Goal: Task Accomplishment & Management: Use online tool/utility

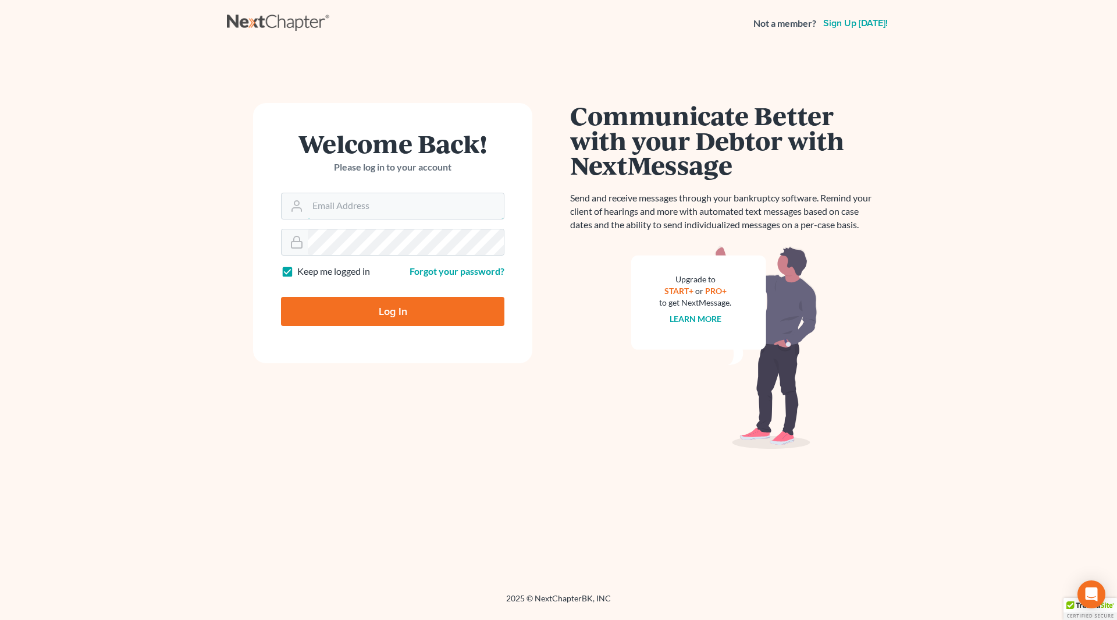
type input "[EMAIL_ADDRESS][DOMAIN_NAME]"
click at [414, 312] on input "Log In" at bounding box center [392, 311] width 223 height 29
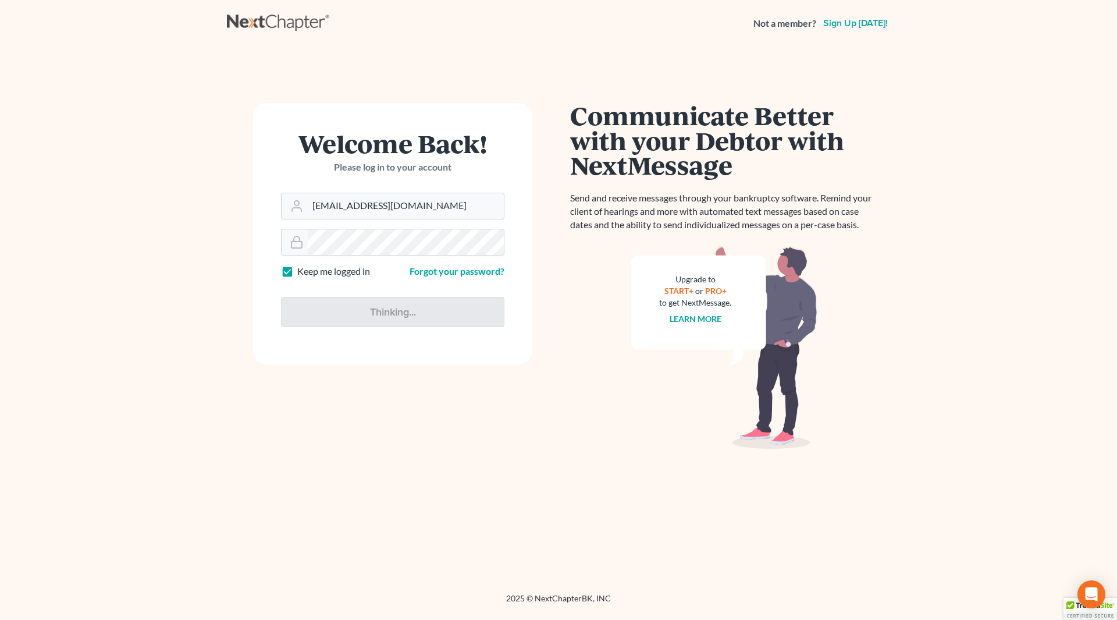
type input "Thinking..."
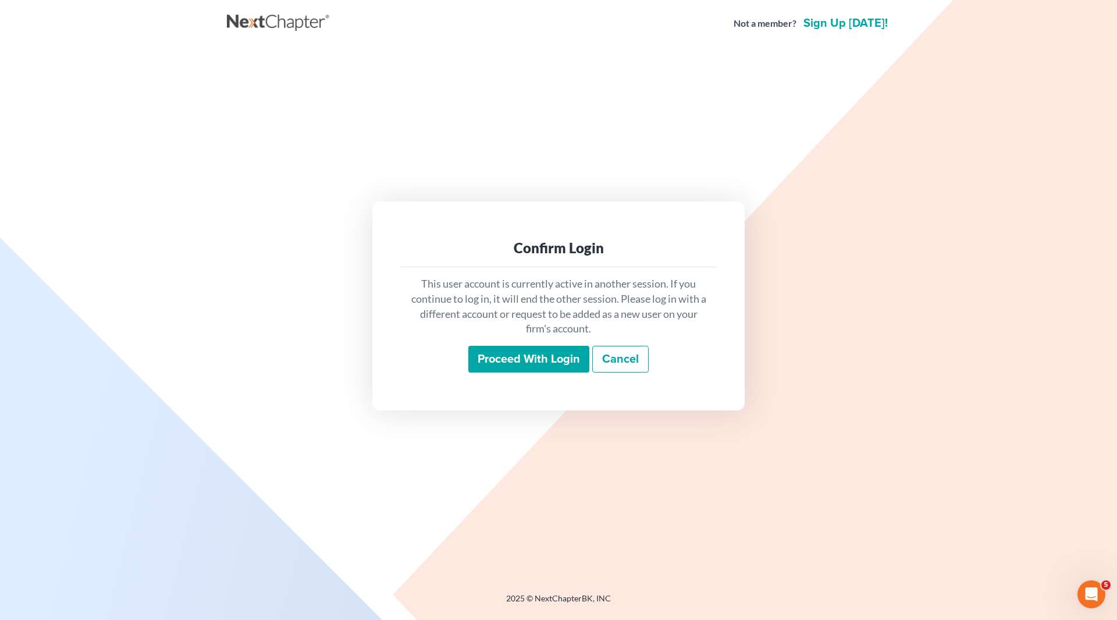
click at [509, 360] on input "Proceed with login" at bounding box center [528, 359] width 121 height 27
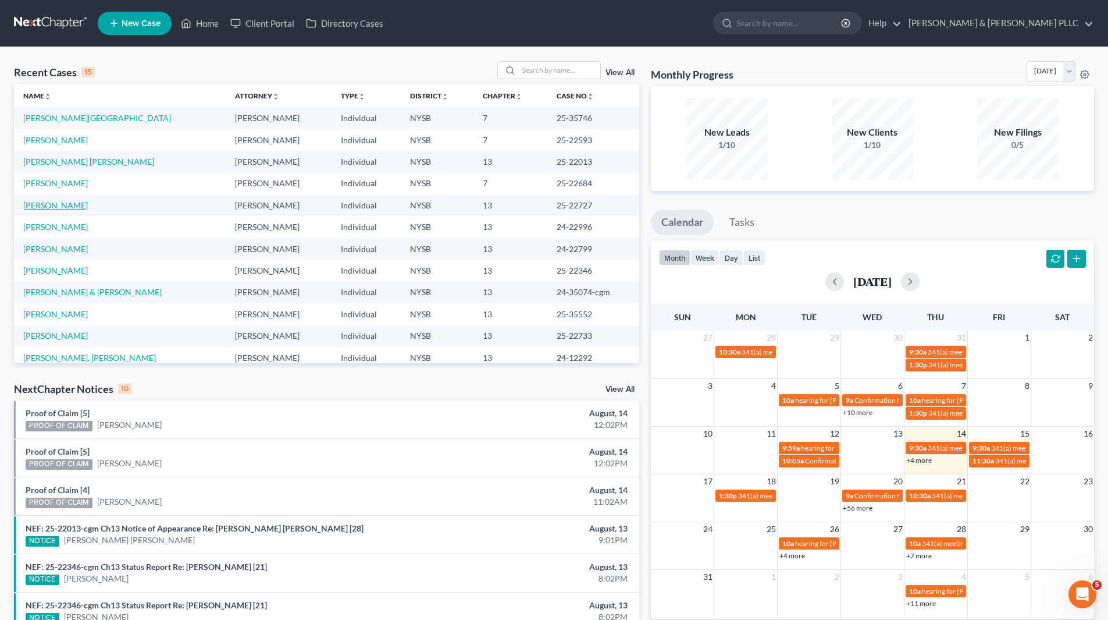
click at [64, 201] on link "Merchant, Carol" at bounding box center [55, 205] width 65 height 10
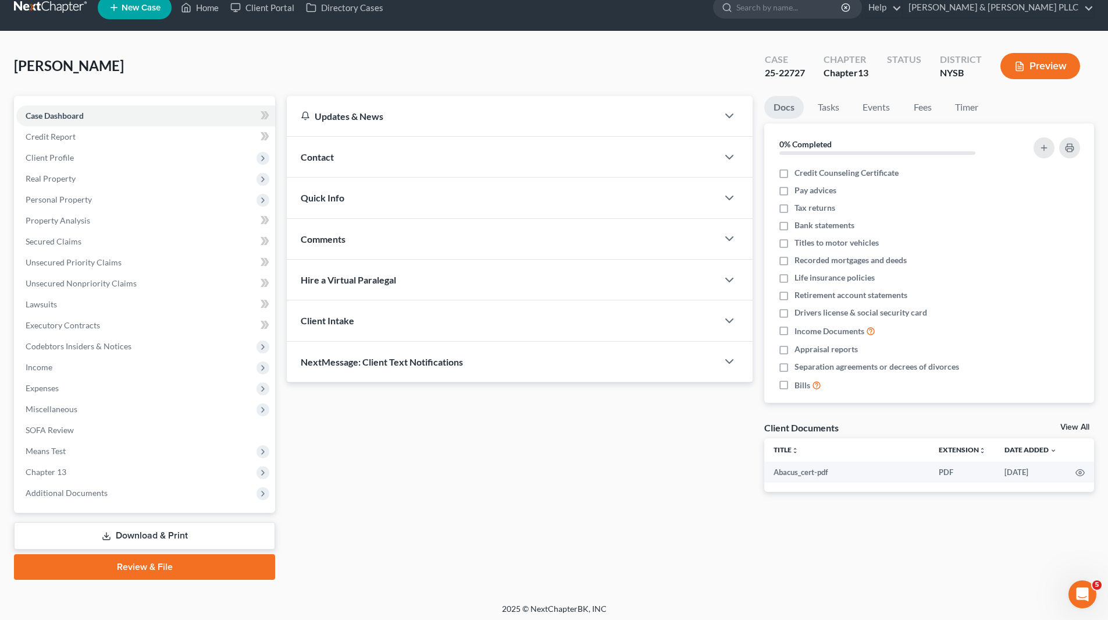
scroll to position [20, 0]
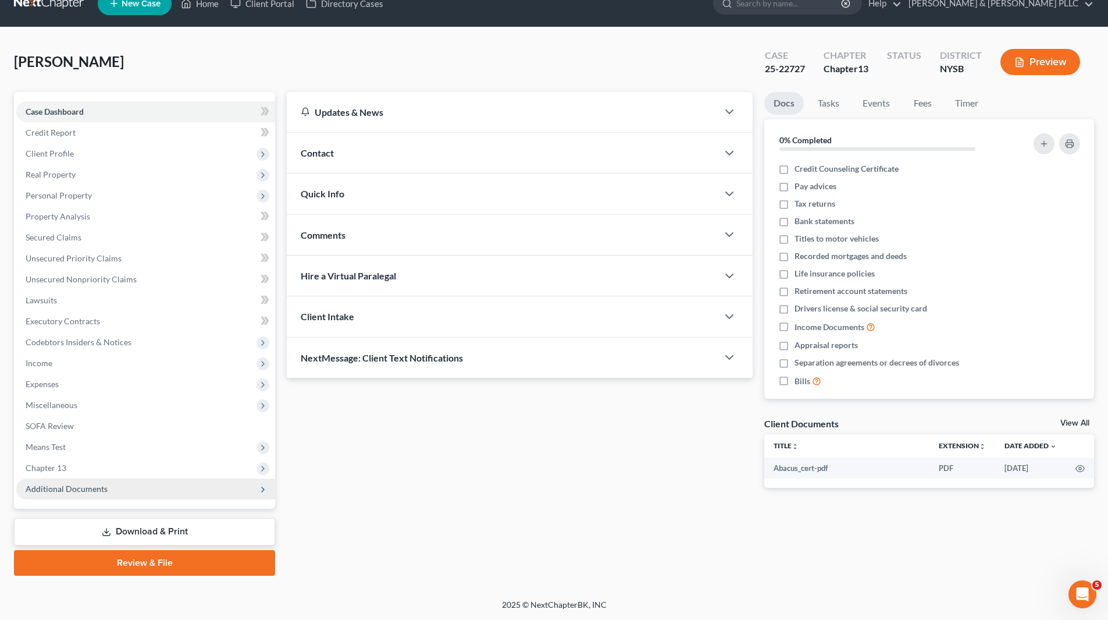
click at [84, 491] on span "Additional Documents" at bounding box center [67, 488] width 82 height 10
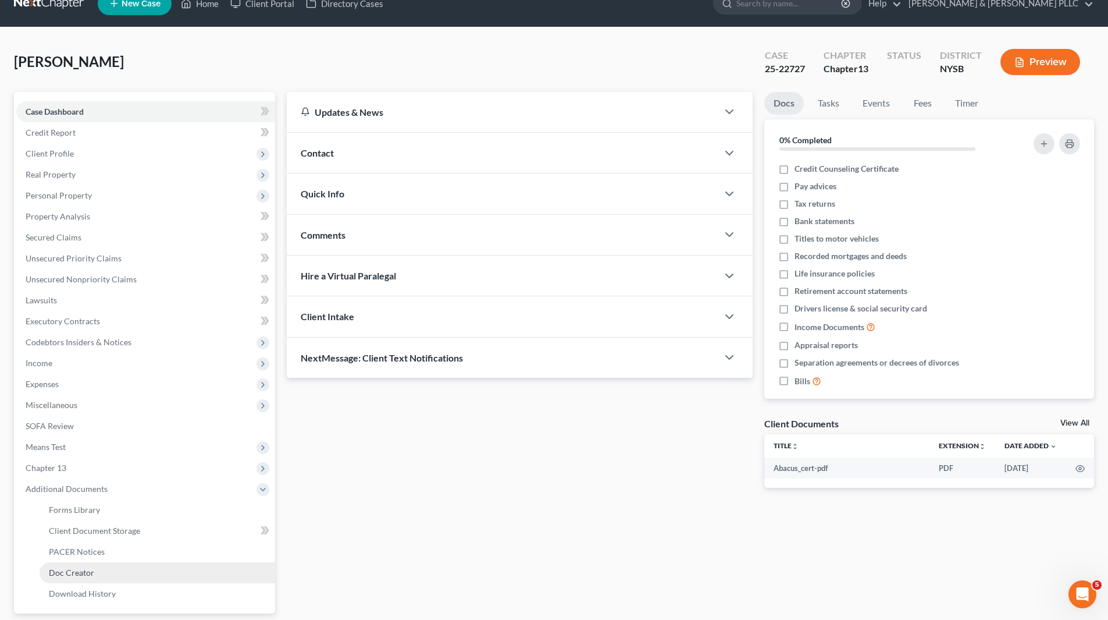
click at [97, 574] on link "Doc Creator" at bounding box center [158, 572] width 236 height 21
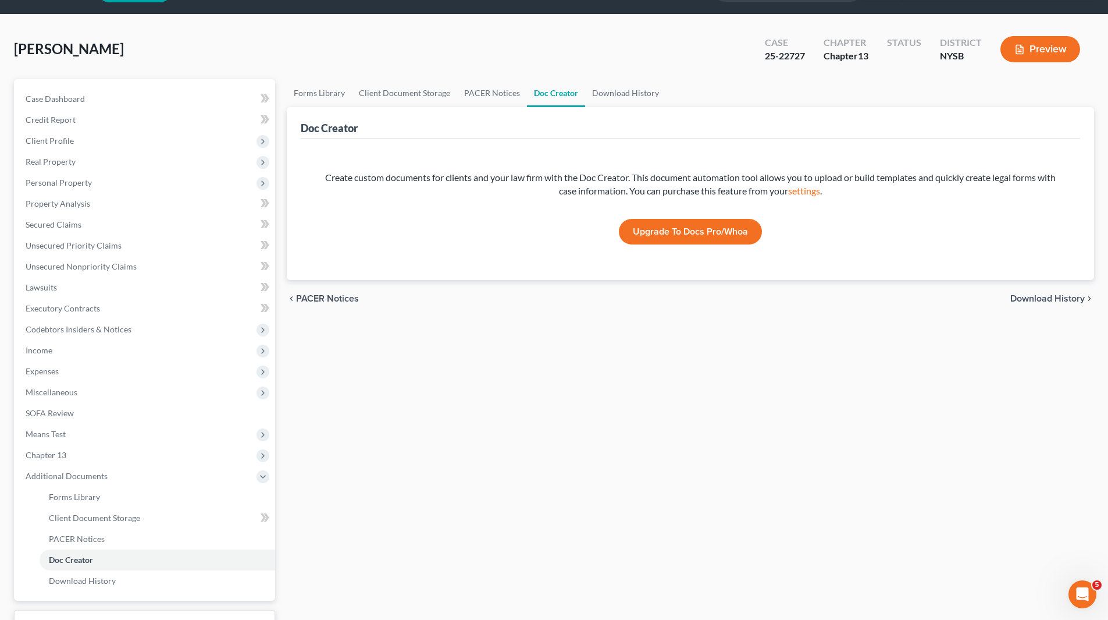
scroll to position [58, 0]
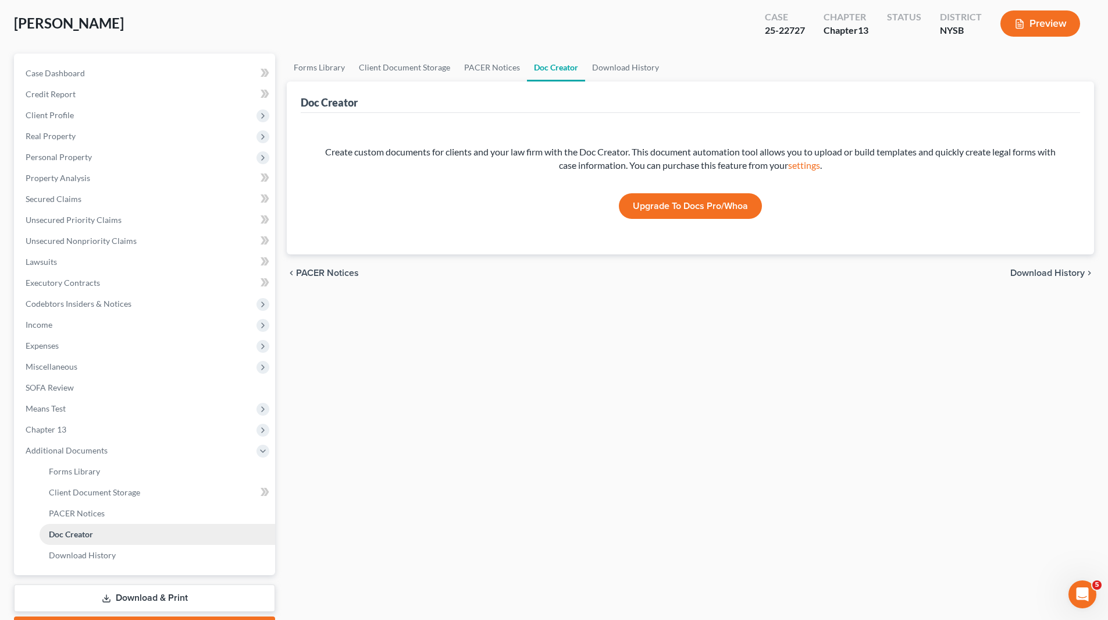
click at [85, 536] on span "Doc Creator" at bounding box center [71, 534] width 44 height 10
click at [128, 489] on span "Client Document Storage" at bounding box center [94, 492] width 91 height 10
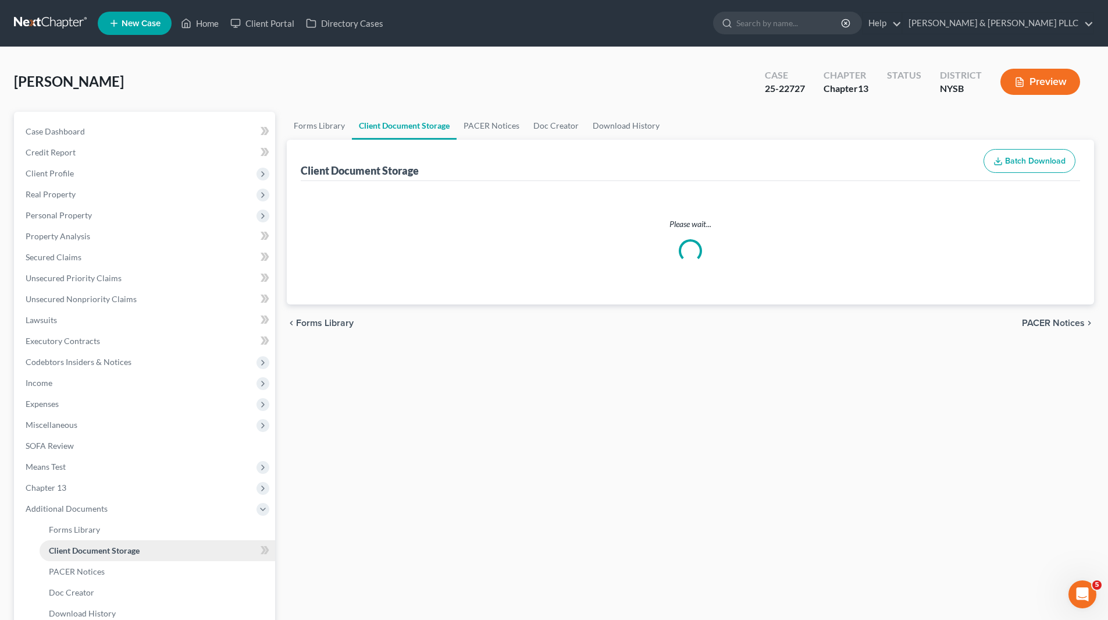
select select "0"
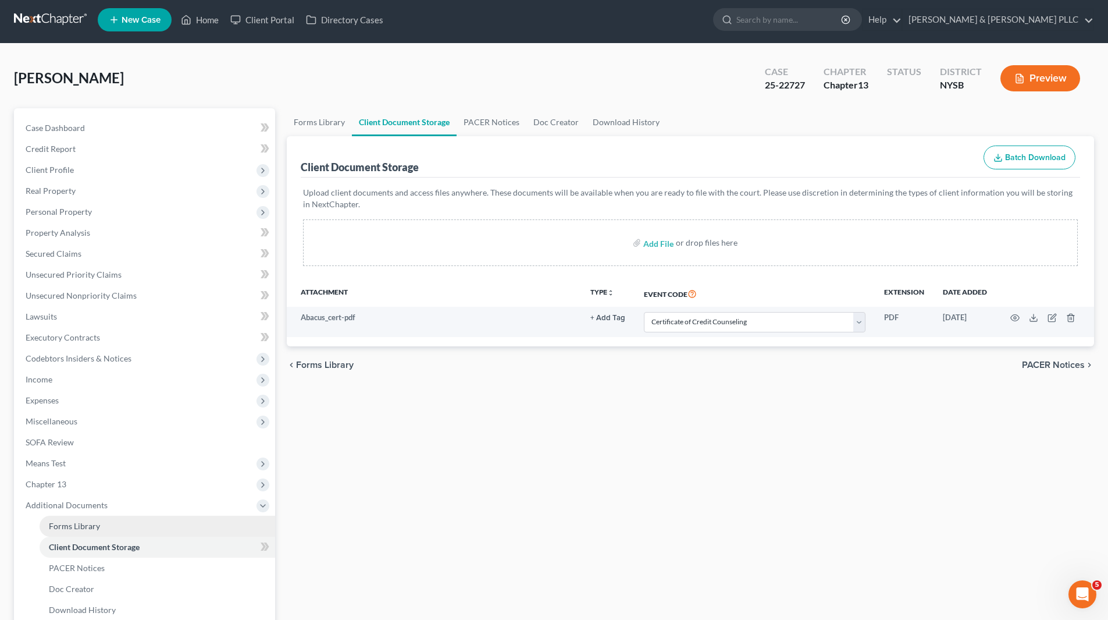
scroll to position [58, 0]
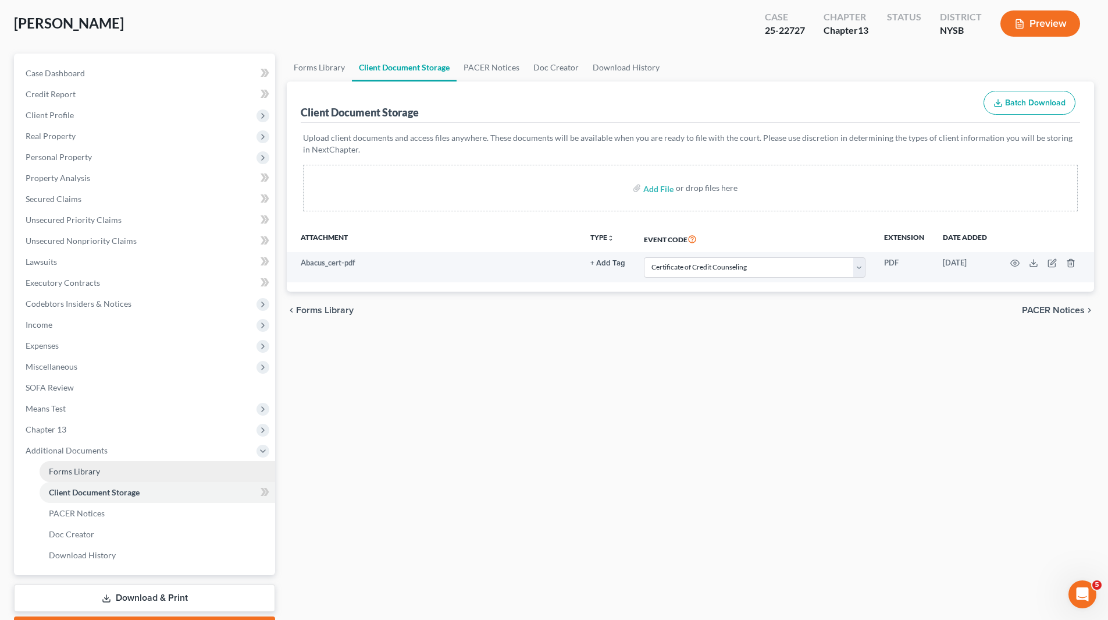
click at [76, 464] on link "Forms Library" at bounding box center [158, 471] width 236 height 21
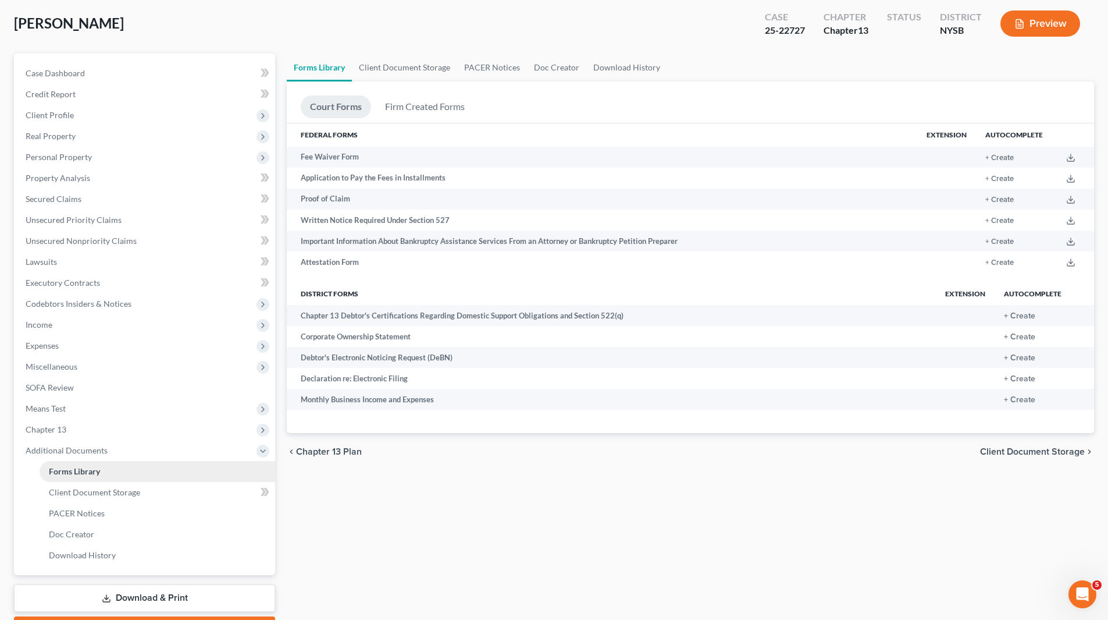
scroll to position [29, 0]
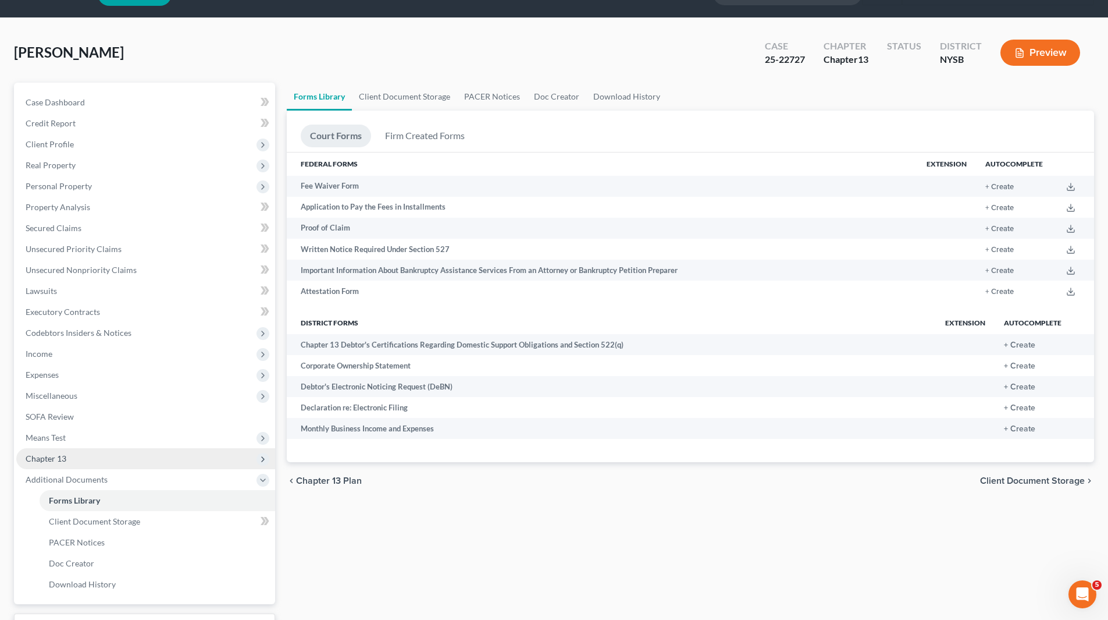
click at [76, 464] on ul "Case Dashboard Payments Invoices Payments Payments Credit Report Client Profile" at bounding box center [145, 343] width 259 height 503
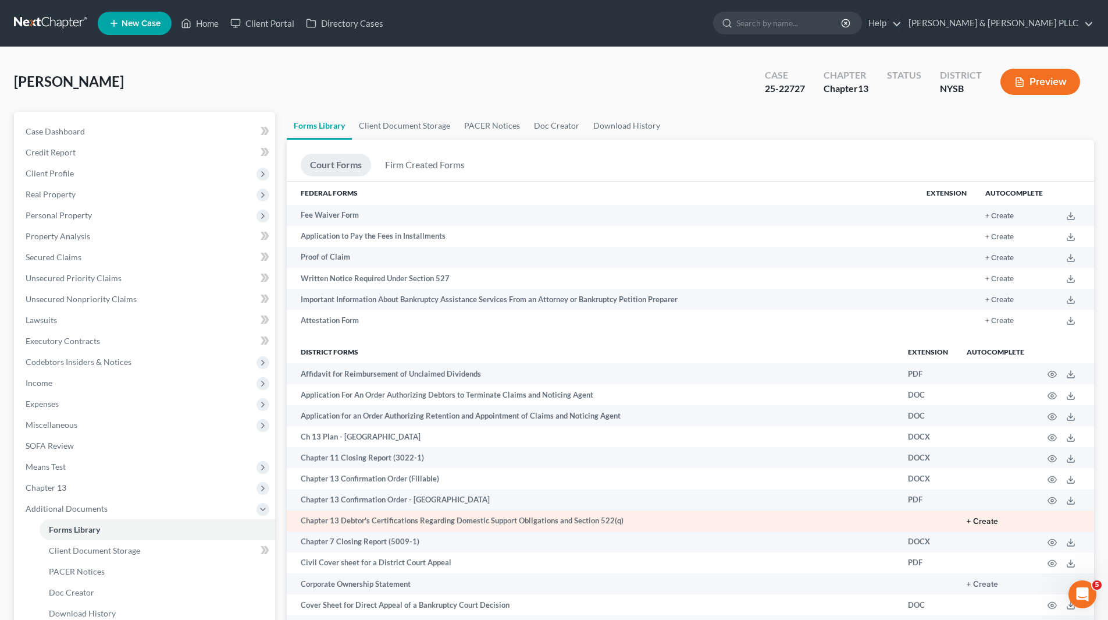
click at [987, 524] on button "+ Create" at bounding box center [982, 521] width 31 height 8
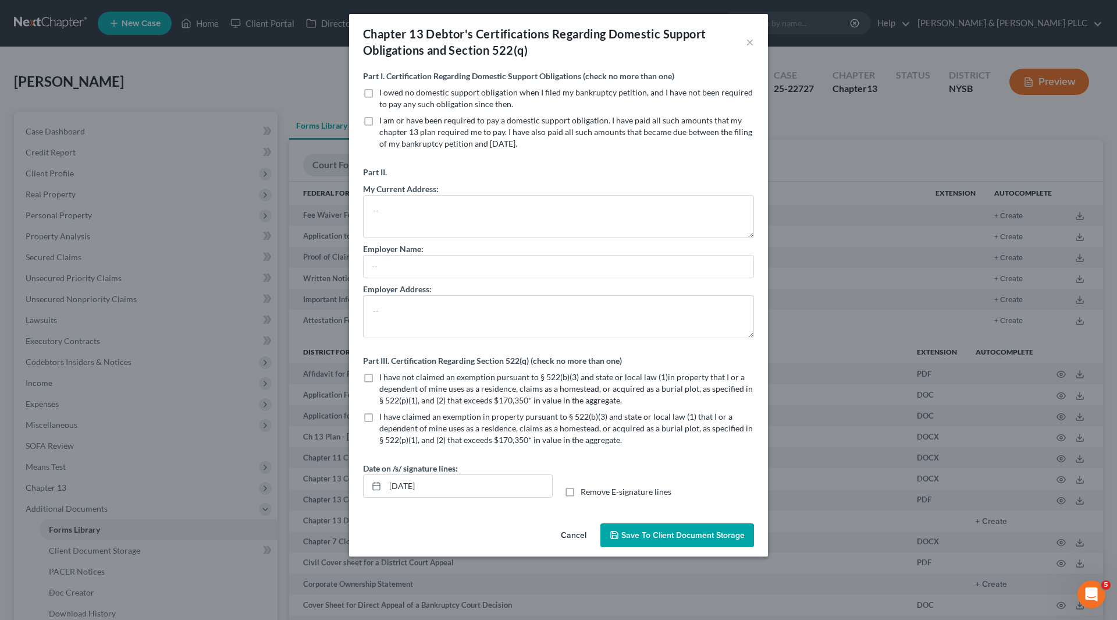
click at [379, 90] on label "I owed no domestic support obligation when I filed my bankruptcy petition, and …" at bounding box center [566, 98] width 375 height 23
click at [384, 90] on input "I owed no domestic support obligation when I filed my bankruptcy petition, and …" at bounding box center [388, 91] width 8 height 8
checkbox input "true"
click at [379, 376] on label "I have not claimed an exemption pursuant to § 522(b)(3) and state or local law …" at bounding box center [566, 388] width 375 height 35
click at [384, 376] on input "I have not claimed an exemption pursuant to § 522(b)(3) and state or local law …" at bounding box center [388, 375] width 8 height 8
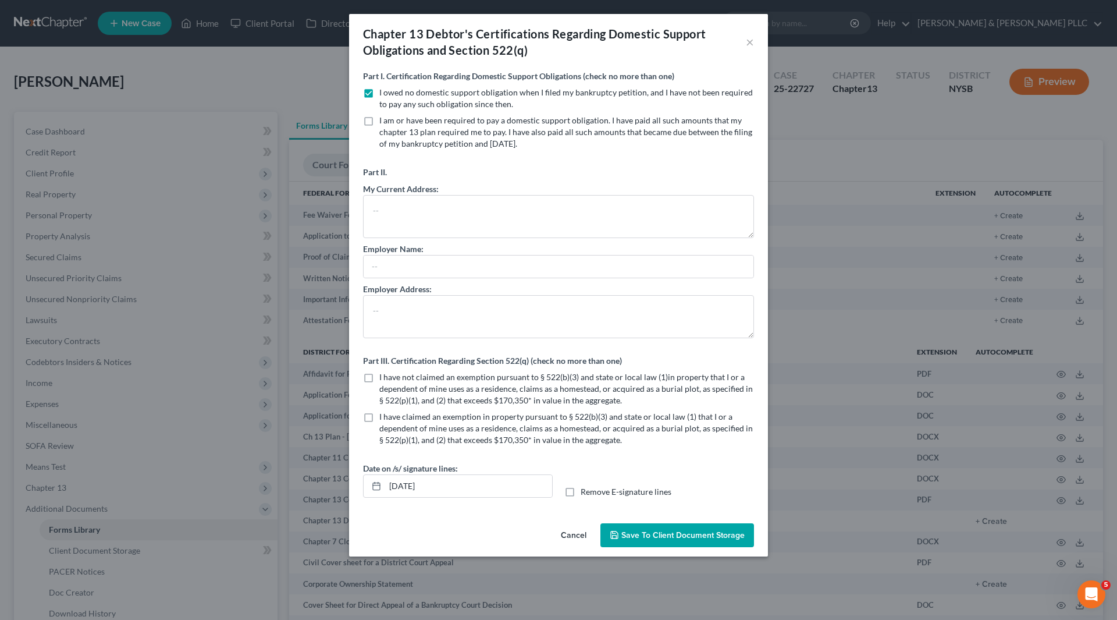
checkbox input "true"
click at [645, 536] on span "Save to Client Document Storage" at bounding box center [682, 535] width 123 height 10
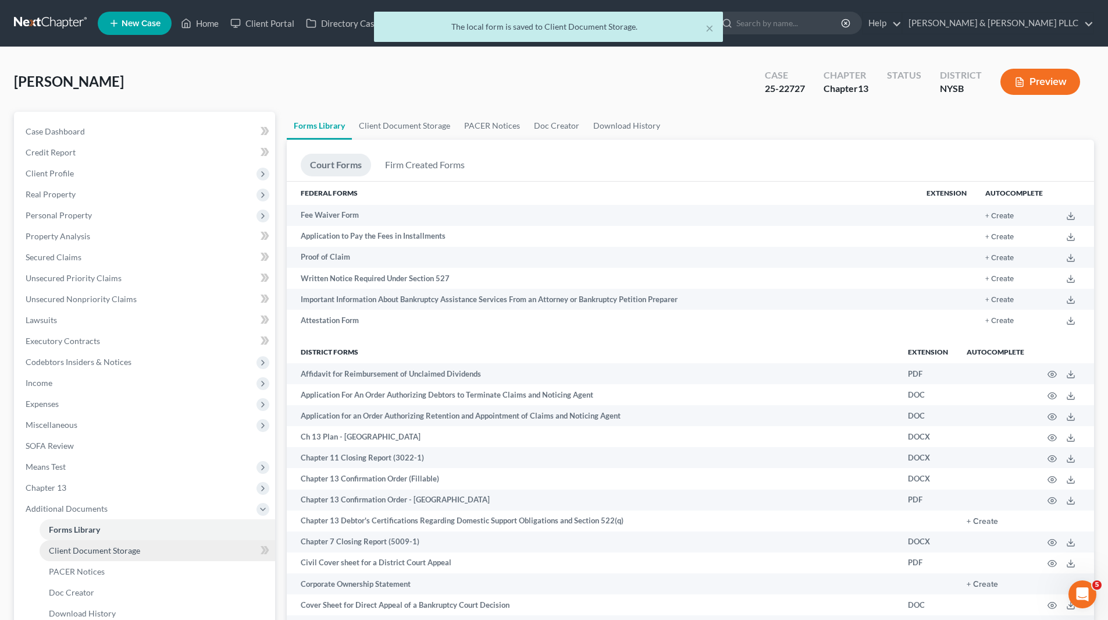
click at [140, 546] on link "Client Document Storage" at bounding box center [158, 550] width 236 height 21
select select "0"
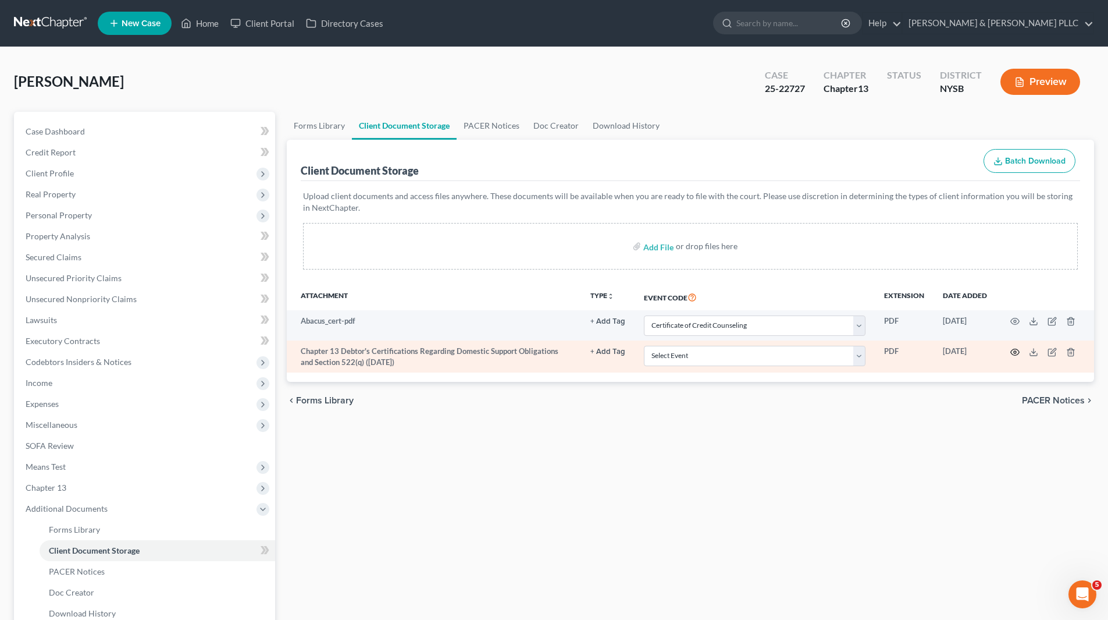
click at [1014, 350] on icon "button" at bounding box center [1015, 351] width 9 height 9
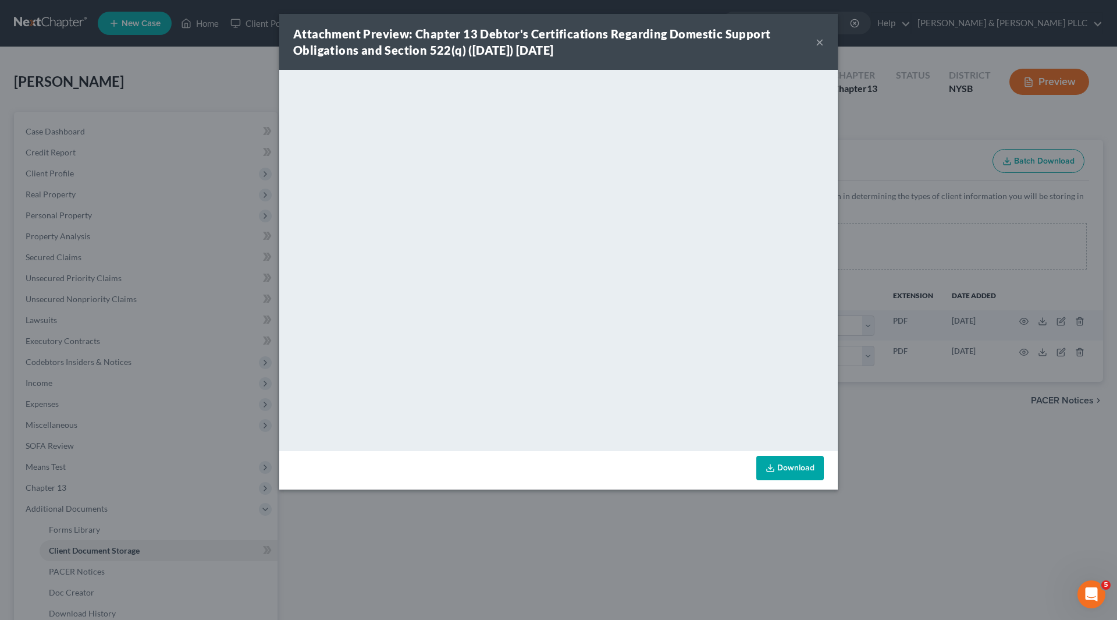
click at [822, 41] on button "×" at bounding box center [820, 42] width 8 height 14
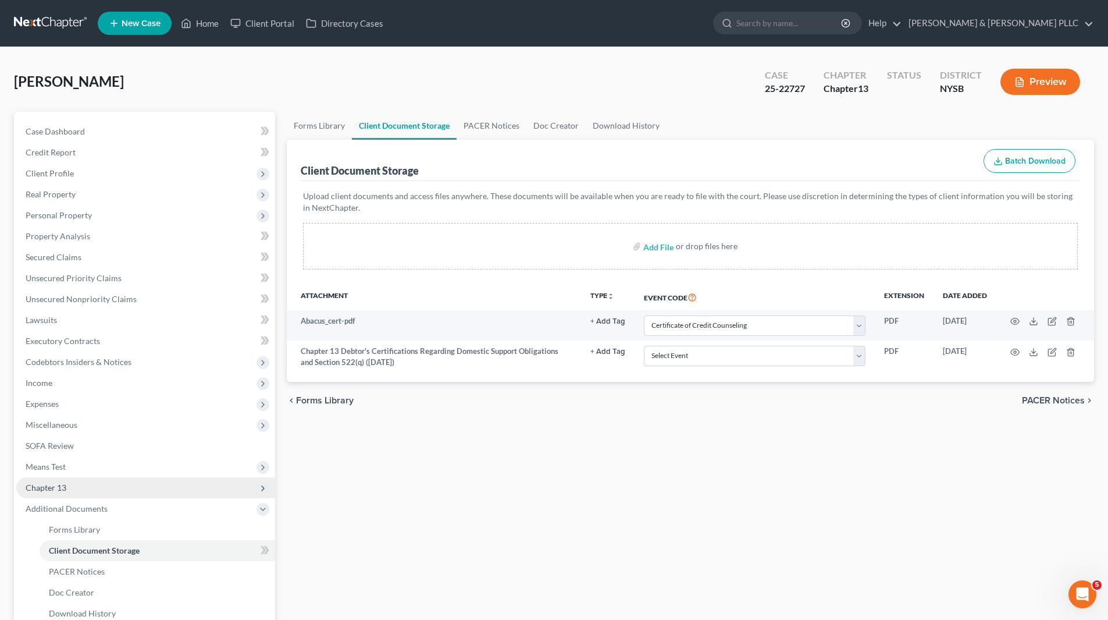
click at [59, 488] on span "Chapter 13" at bounding box center [46, 487] width 41 height 10
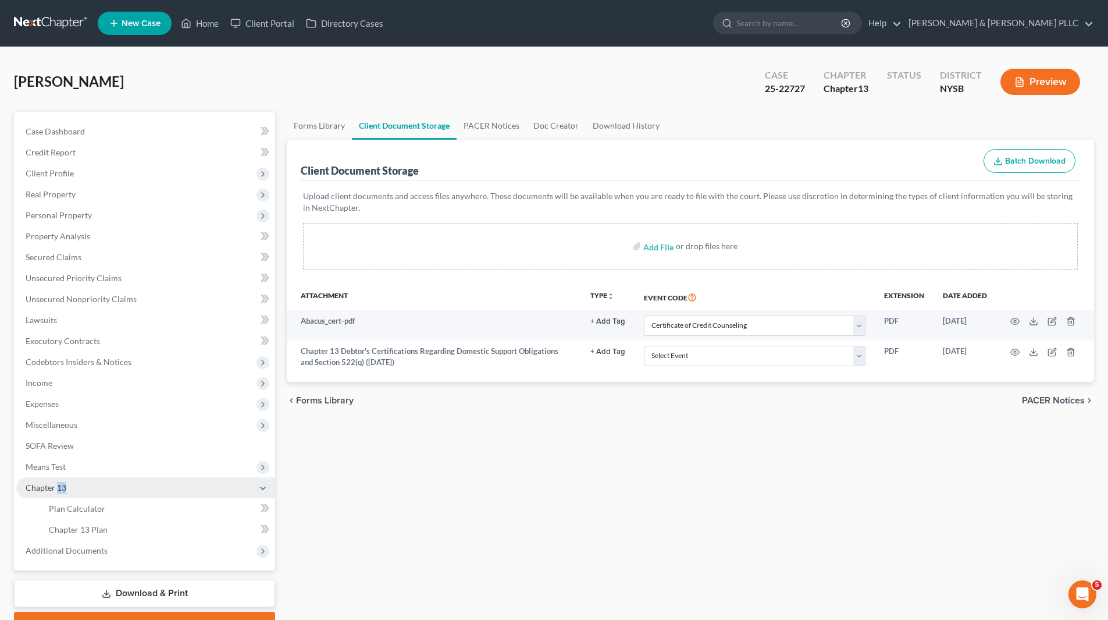
click at [59, 488] on span "Chapter 13" at bounding box center [46, 487] width 41 height 10
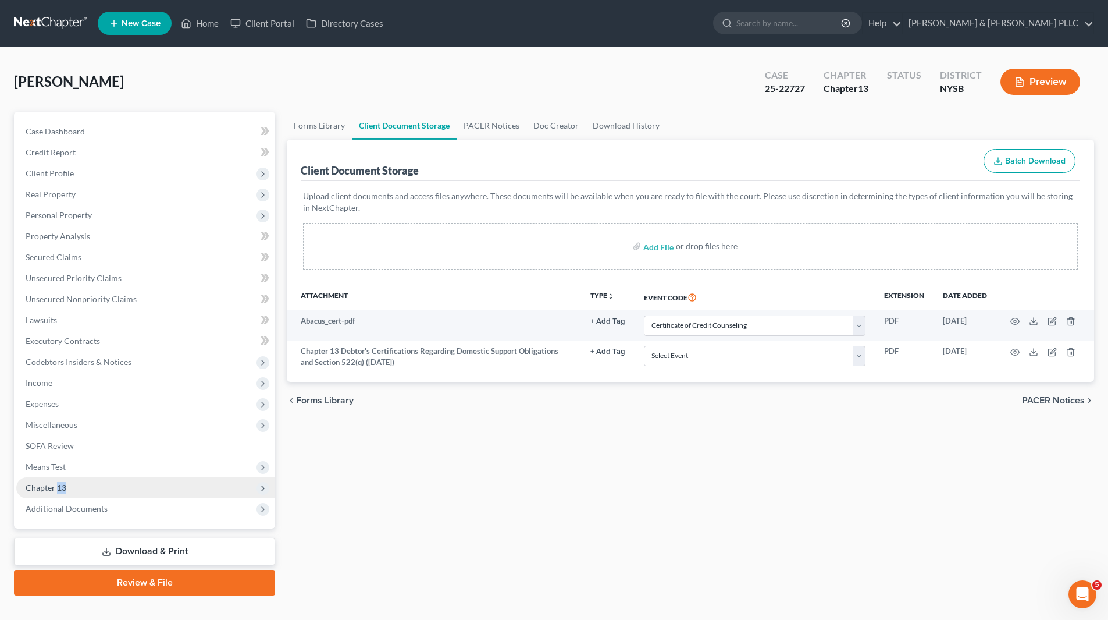
click at [59, 488] on span "Chapter 13" at bounding box center [46, 487] width 41 height 10
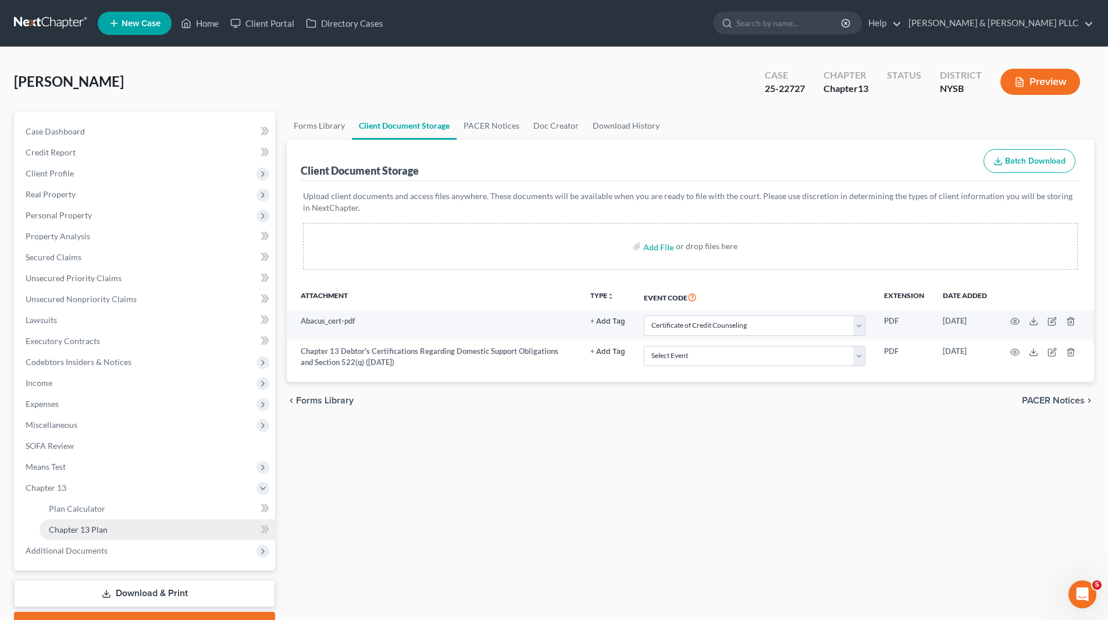
click at [99, 531] on span "Chapter 13 Plan" at bounding box center [78, 529] width 59 height 10
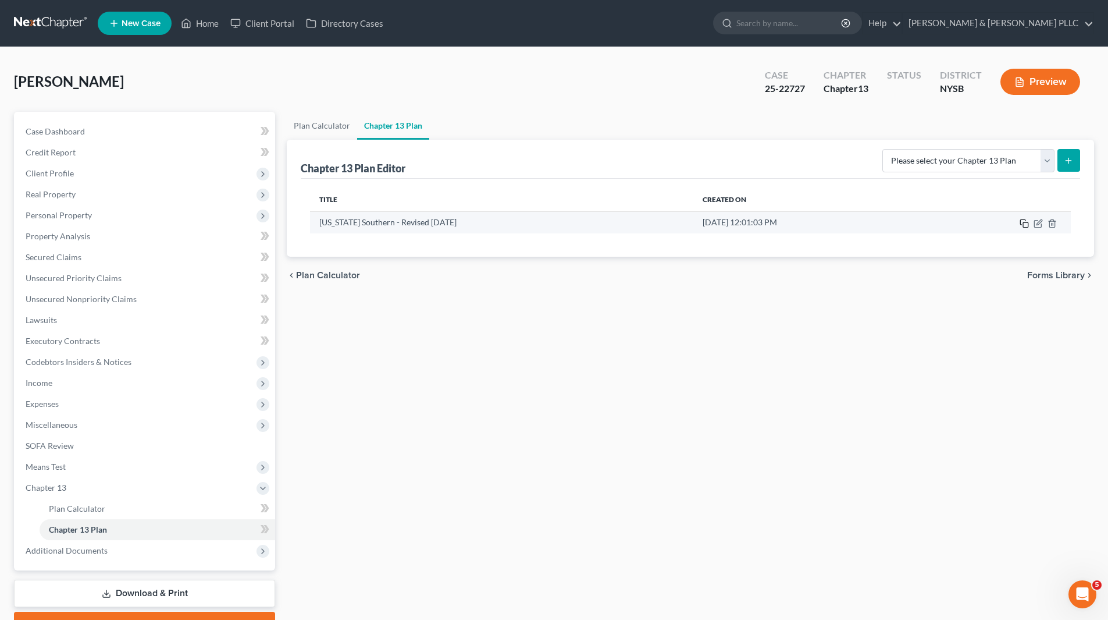
click at [1027, 221] on icon "button" at bounding box center [1024, 223] width 9 height 9
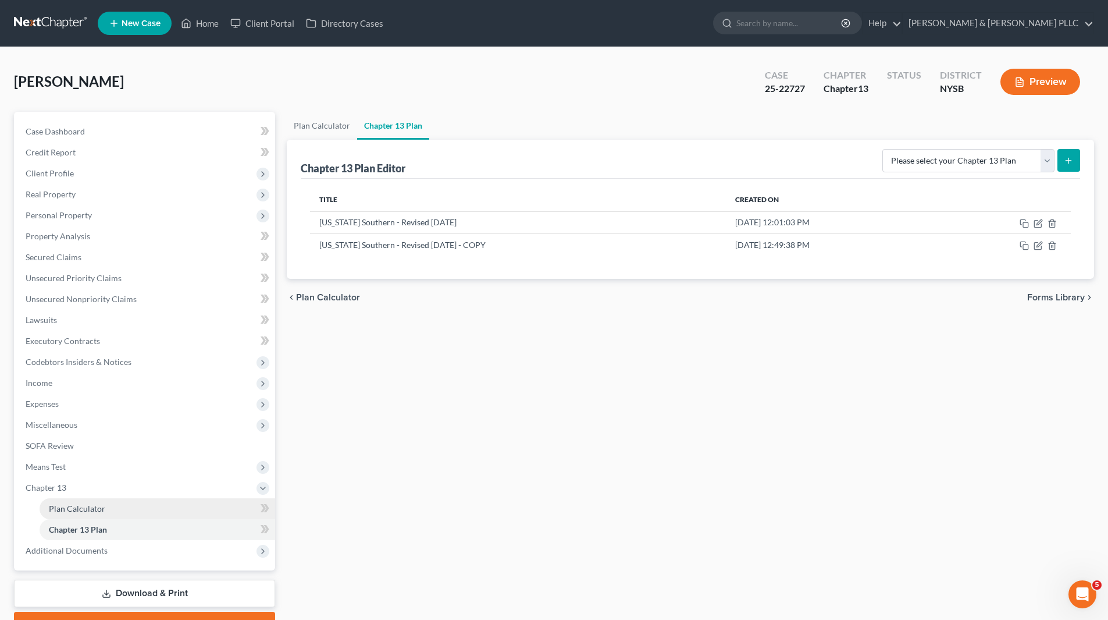
click at [86, 504] on span "Plan Calculator" at bounding box center [77, 508] width 56 height 10
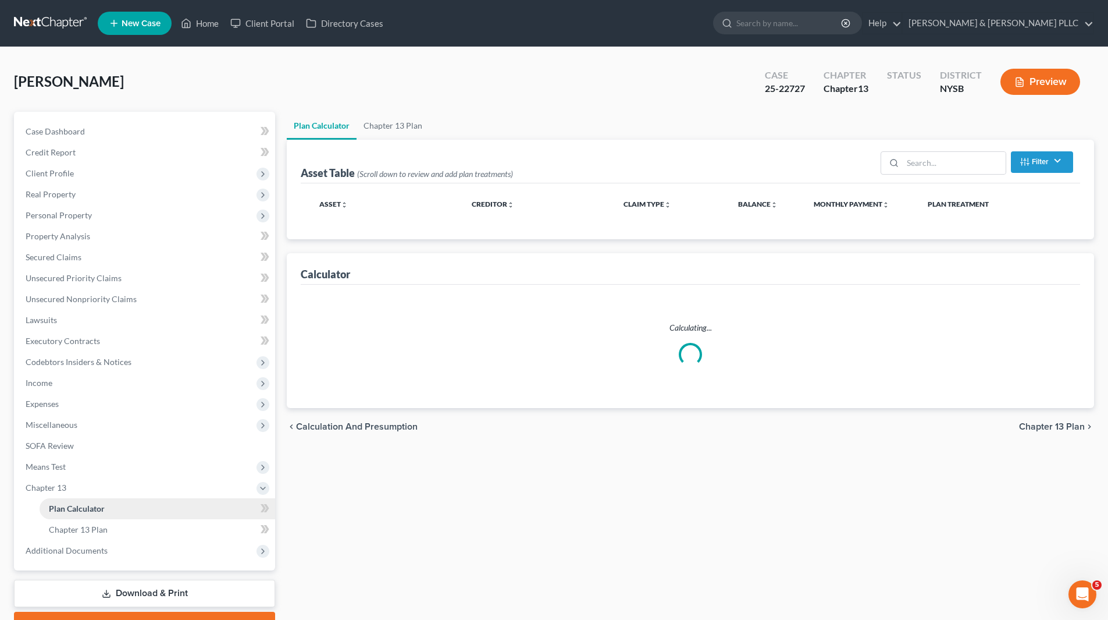
click at [86, 504] on span "Plan Calculator" at bounding box center [77, 508] width 56 height 10
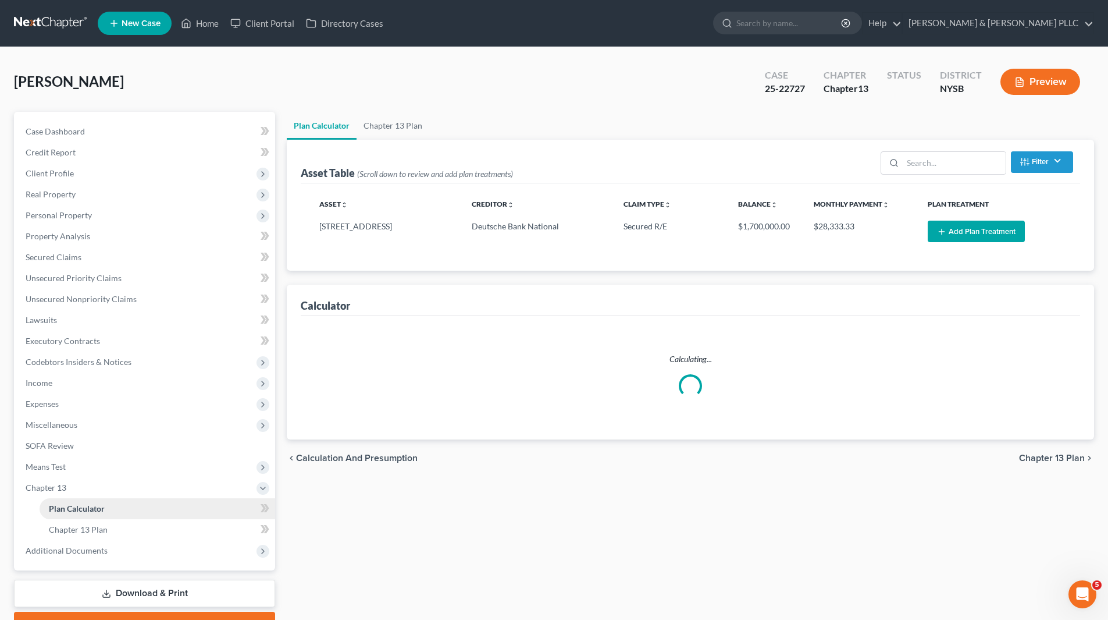
select select "59"
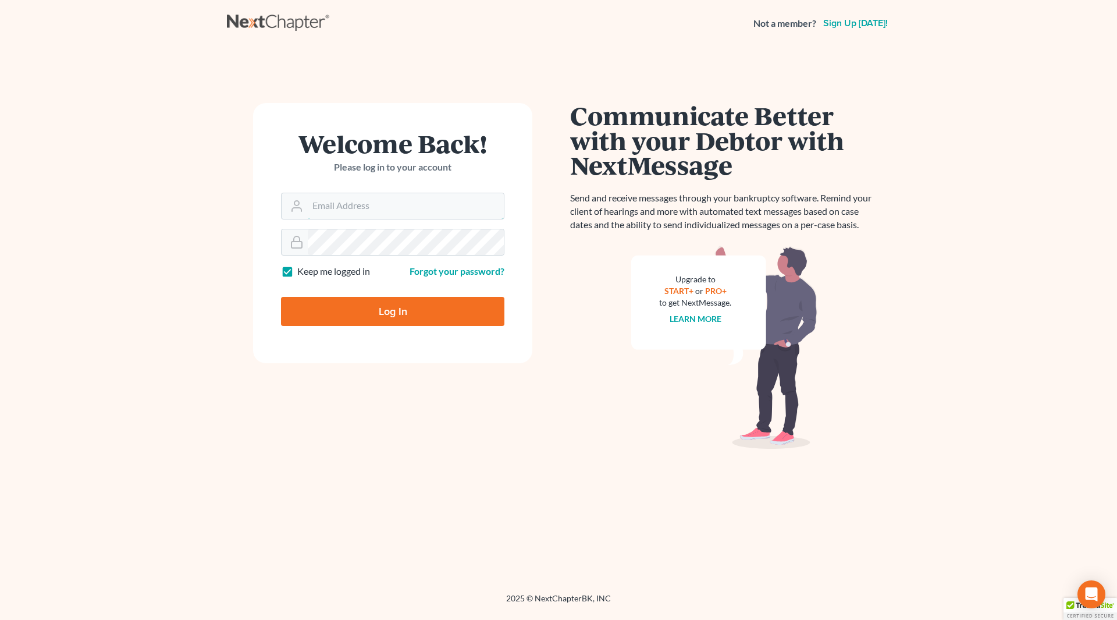
type input "[EMAIL_ADDRESS][DOMAIN_NAME]"
click at [406, 307] on input "Log In" at bounding box center [392, 311] width 223 height 29
type input "Thinking..."
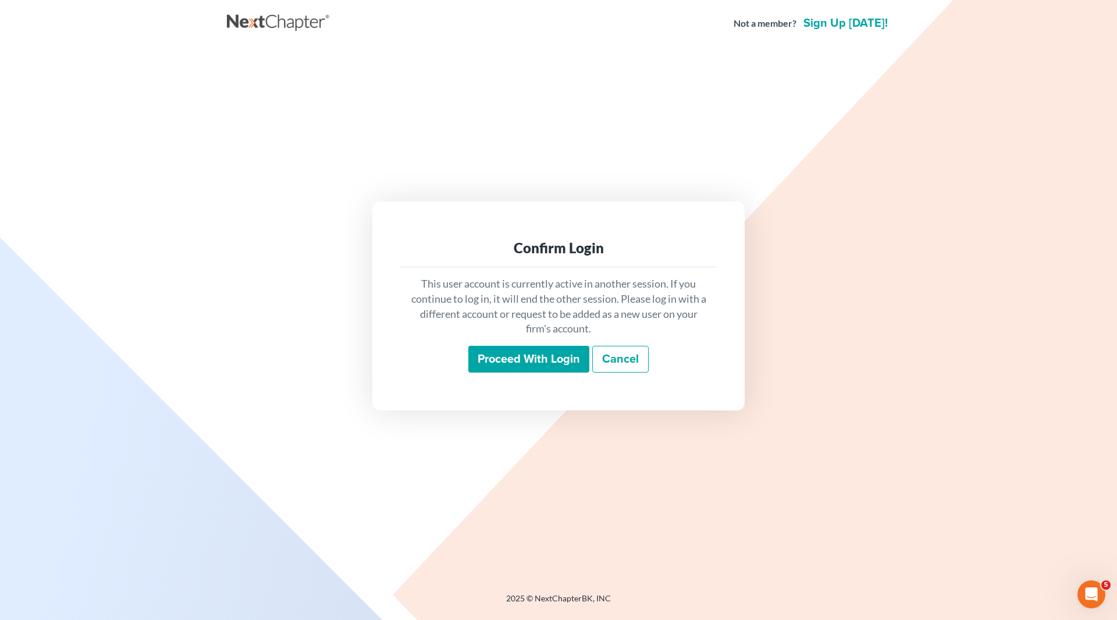
click at [510, 355] on input "Proceed with login" at bounding box center [528, 359] width 121 height 27
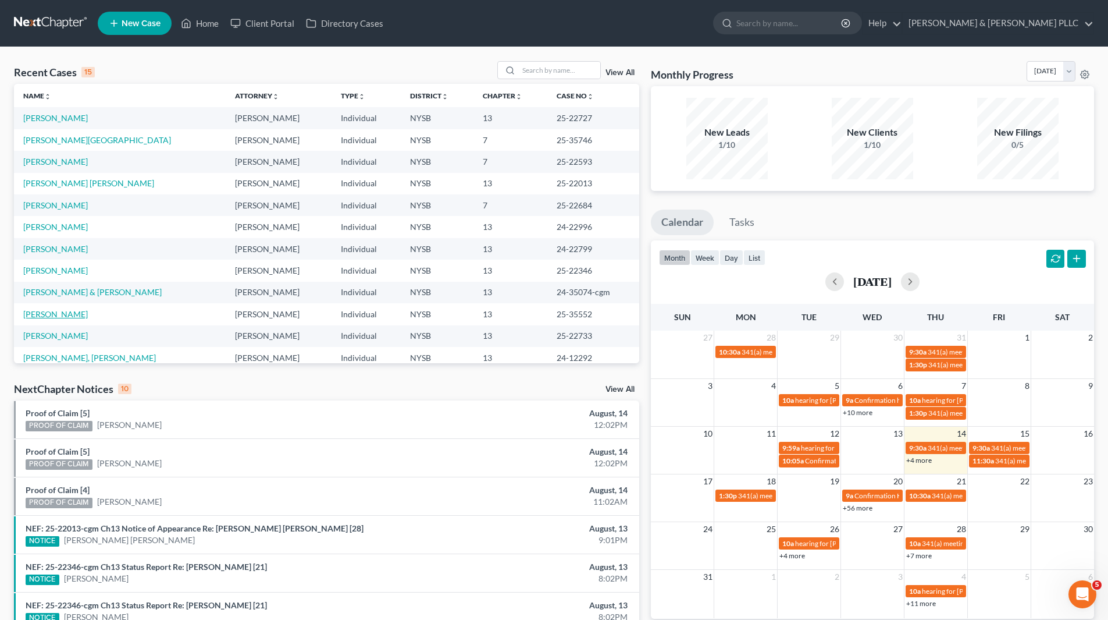
click at [44, 312] on link "[PERSON_NAME]" at bounding box center [55, 314] width 65 height 10
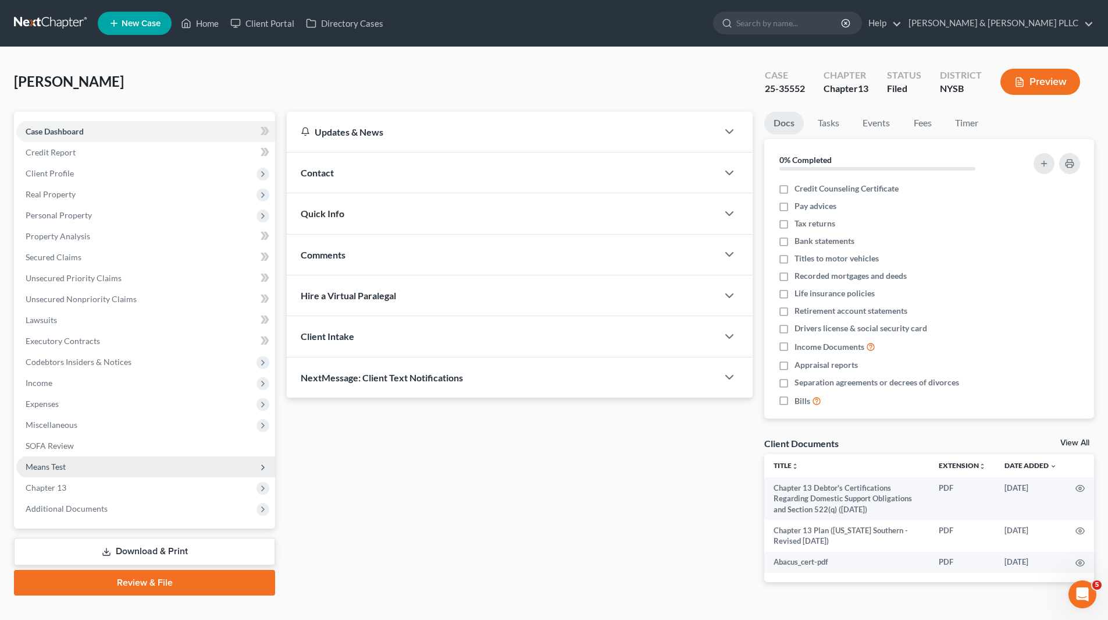
scroll to position [25, 0]
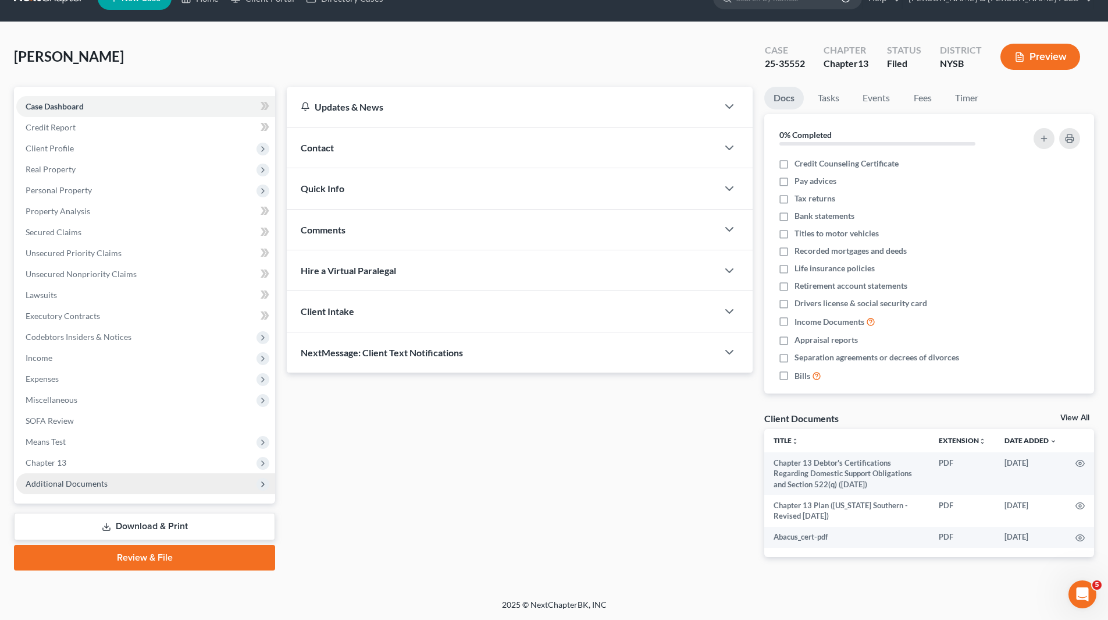
click at [95, 484] on span "Additional Documents" at bounding box center [67, 483] width 82 height 10
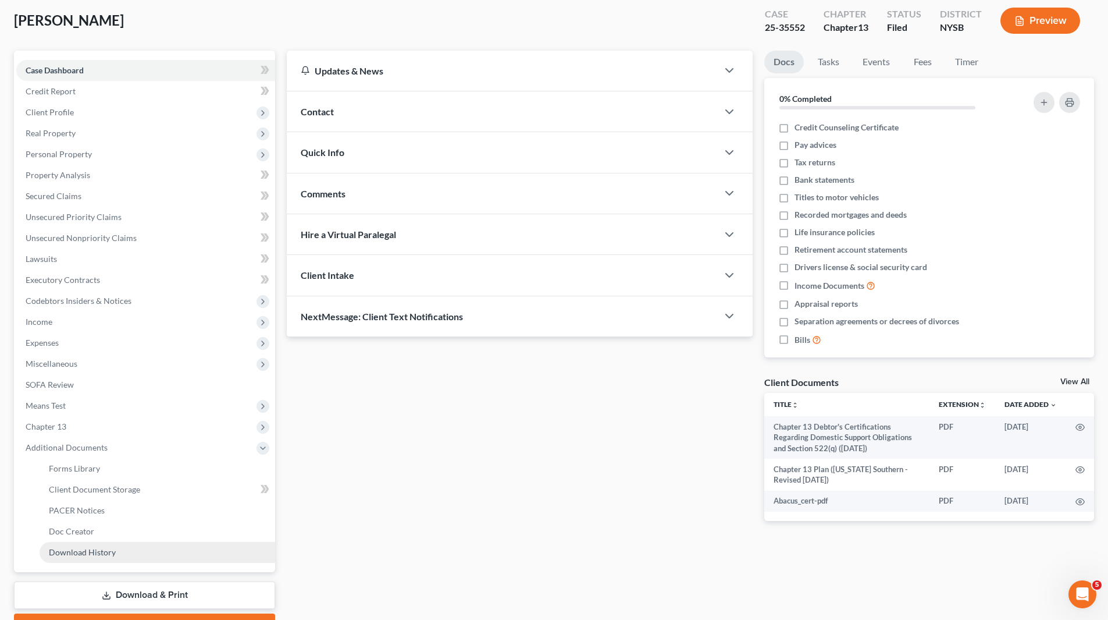
scroll to position [125, 0]
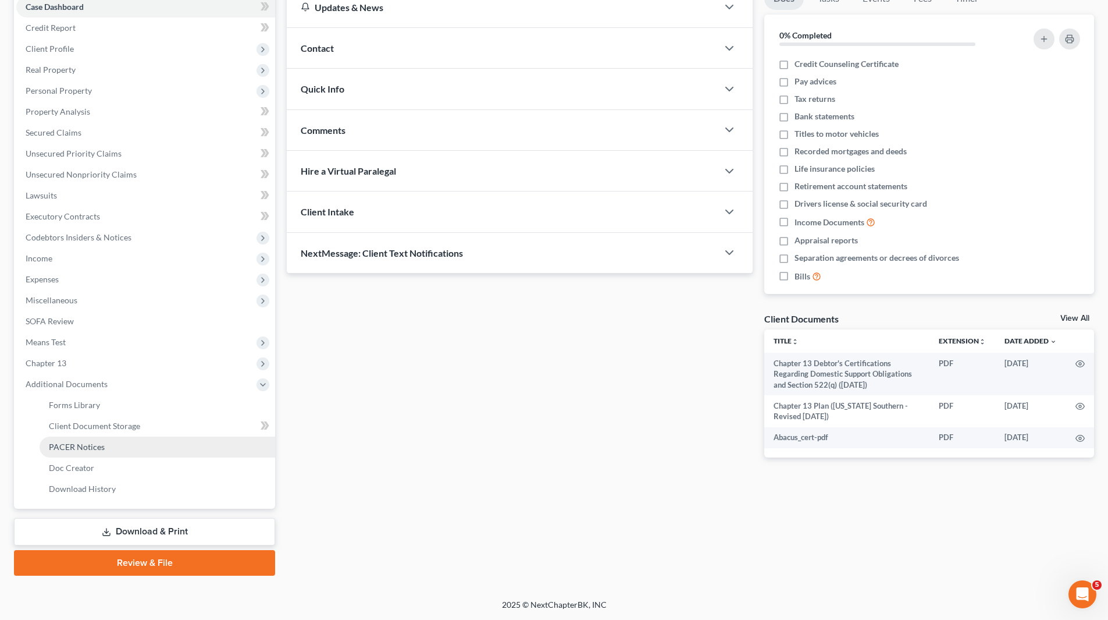
click at [98, 447] on span "PACER Notices" at bounding box center [77, 447] width 56 height 10
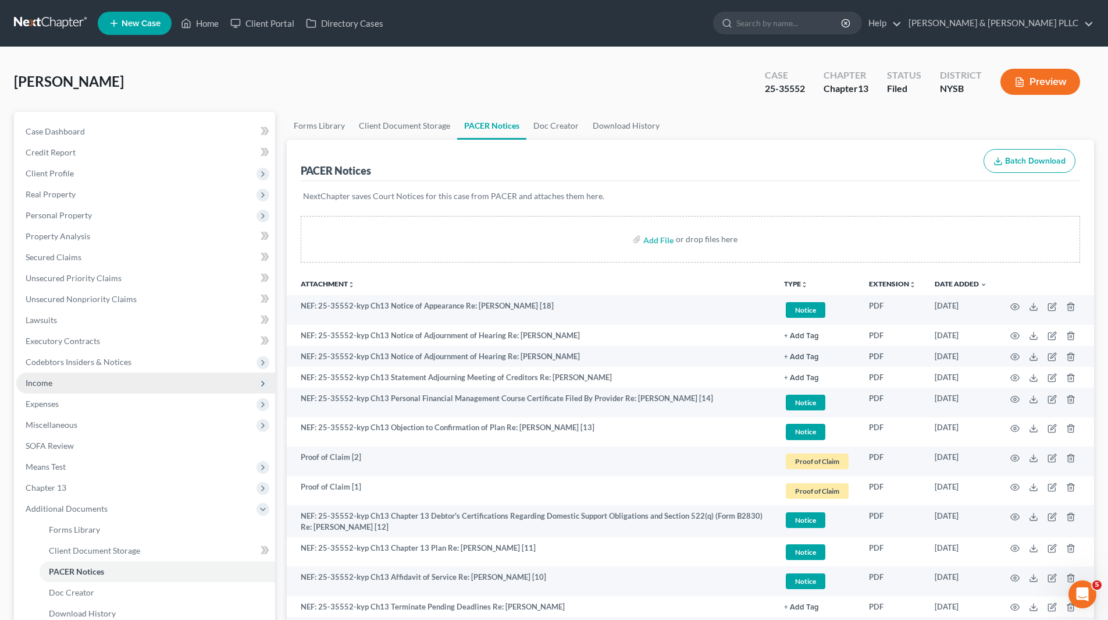
click at [45, 382] on span "Income" at bounding box center [39, 383] width 27 height 10
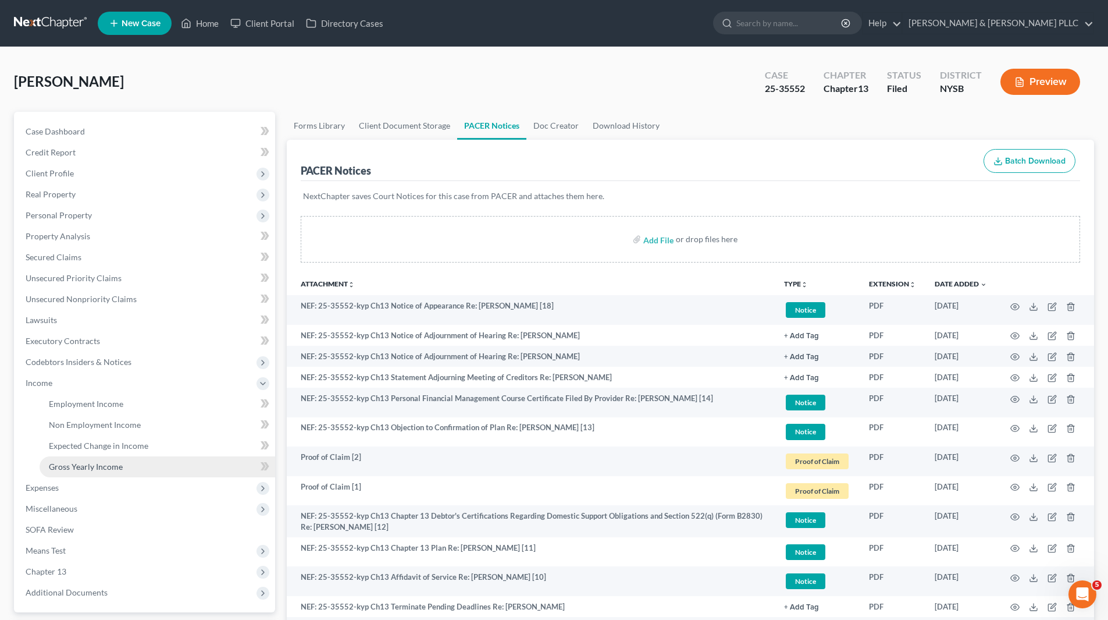
click at [113, 459] on link "Gross Yearly Income" at bounding box center [158, 466] width 236 height 21
